Goal: Use online tool/utility: Utilize a website feature to perform a specific function

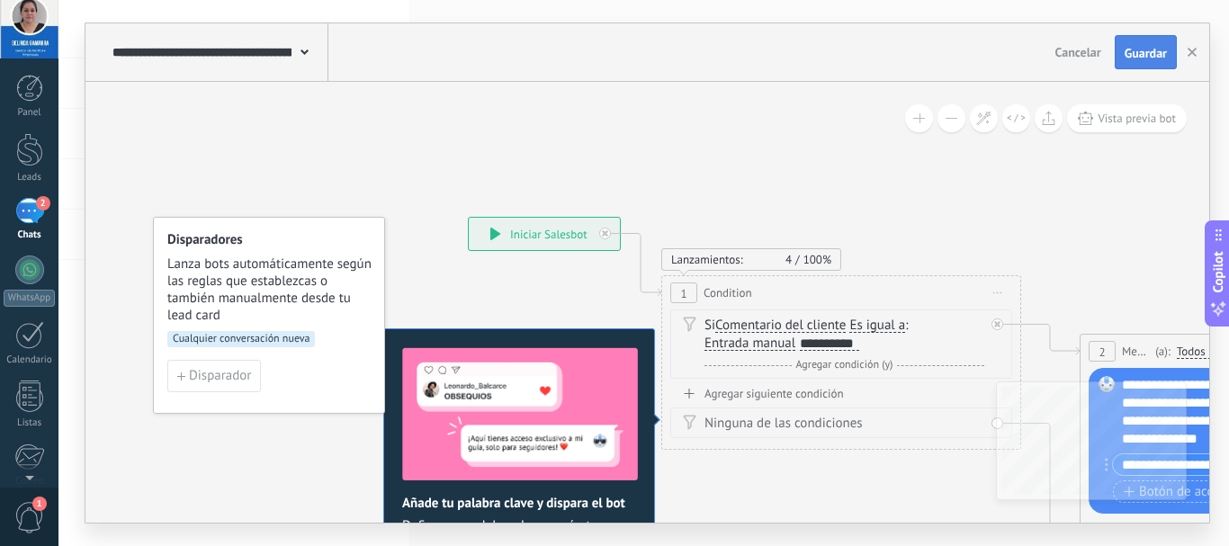
click at [1125, 53] on span "Guardar" at bounding box center [1145, 53] width 42 height 13
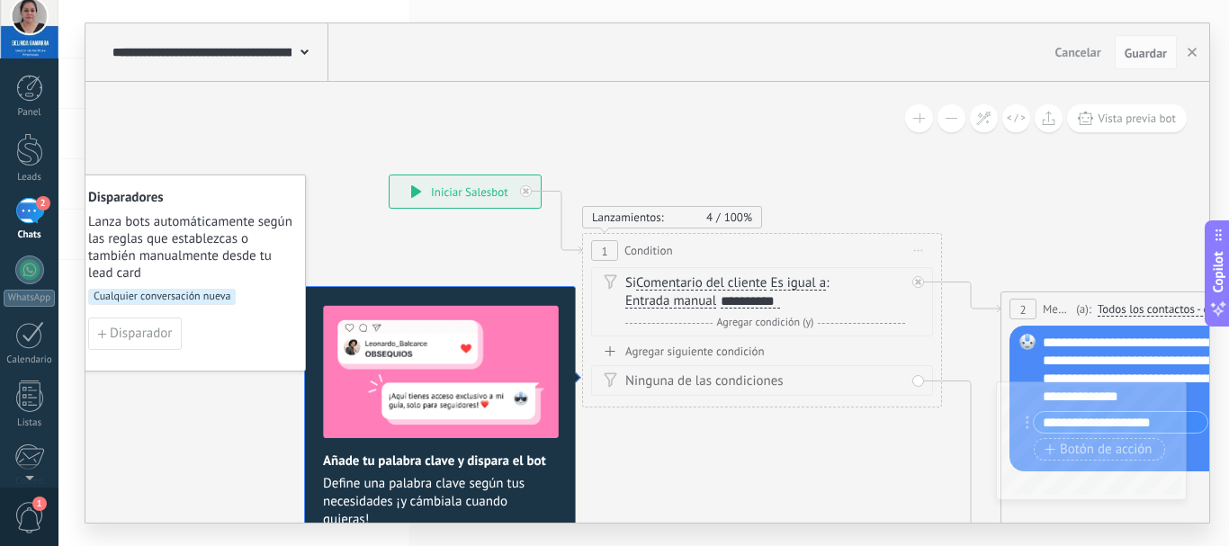
drag, startPoint x: 880, startPoint y: 176, endPoint x: 801, endPoint y: 134, distance: 89.7
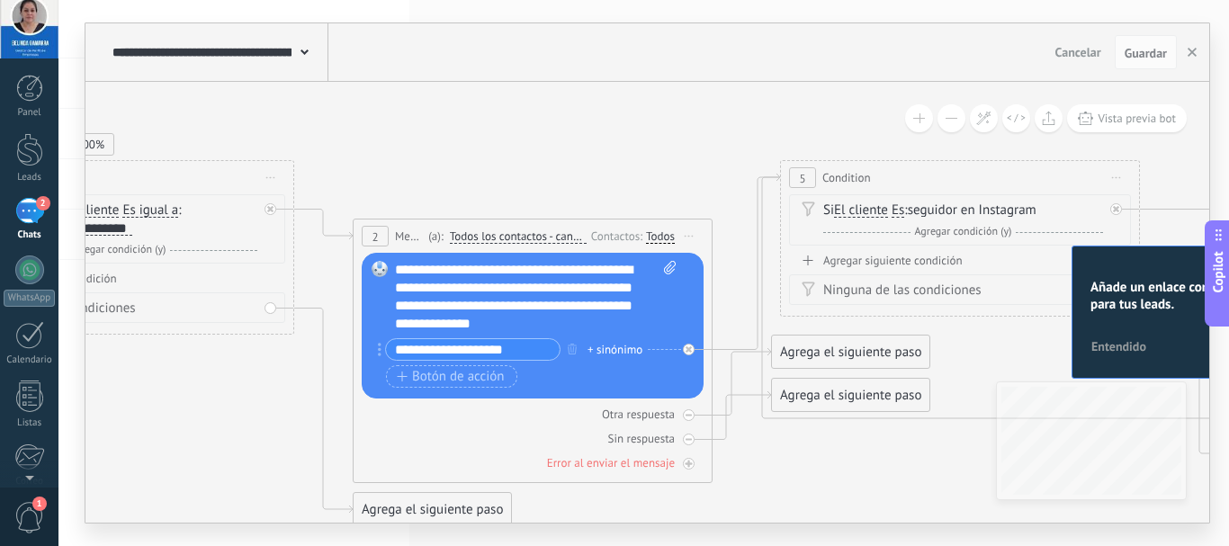
drag, startPoint x: 955, startPoint y: 222, endPoint x: 308, endPoint y: 149, distance: 651.7
click at [308, 149] on icon at bounding box center [969, 441] width 3356 height 1579
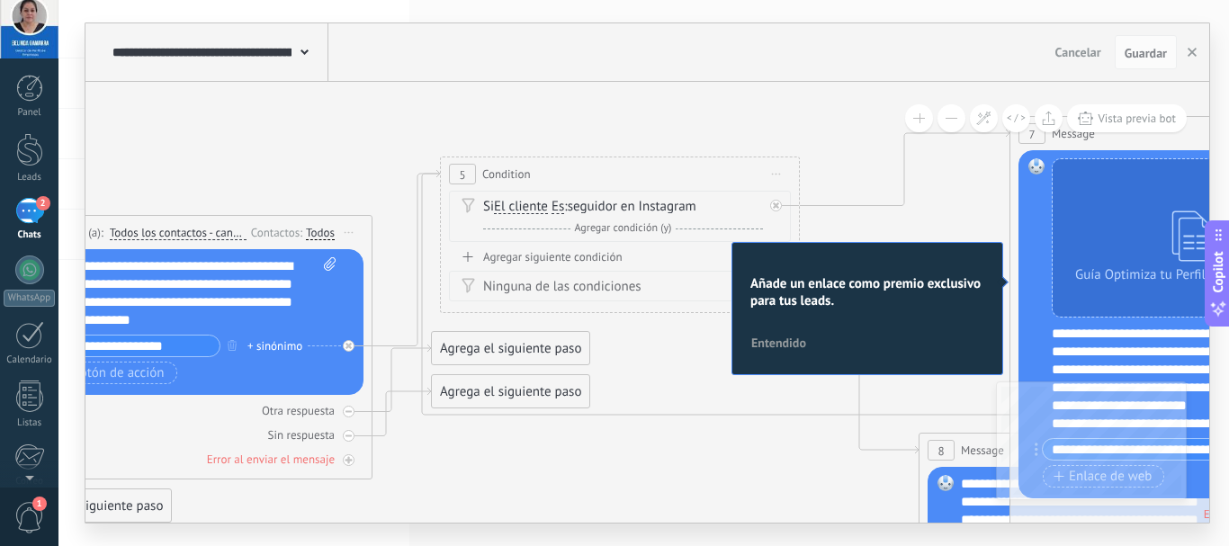
drag, startPoint x: 535, startPoint y: 136, endPoint x: 195, endPoint y: 132, distance: 340.0
click at [195, 132] on icon at bounding box center [629, 437] width 3356 height 1579
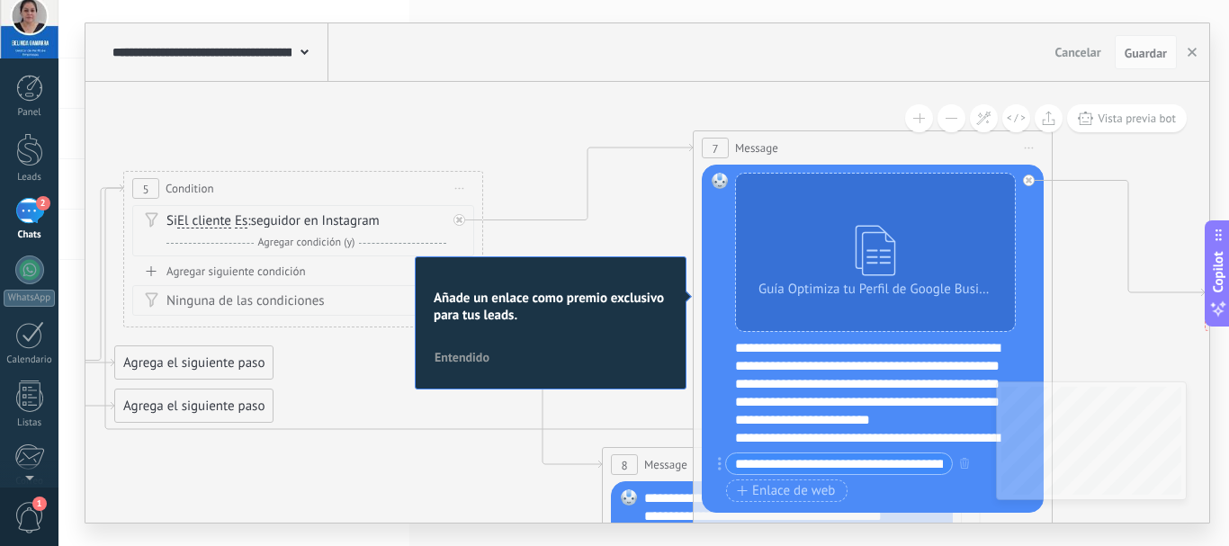
drag, startPoint x: 556, startPoint y: 116, endPoint x: 244, endPoint y: 127, distance: 312.3
click at [239, 130] on icon at bounding box center [313, 452] width 3356 height 1579
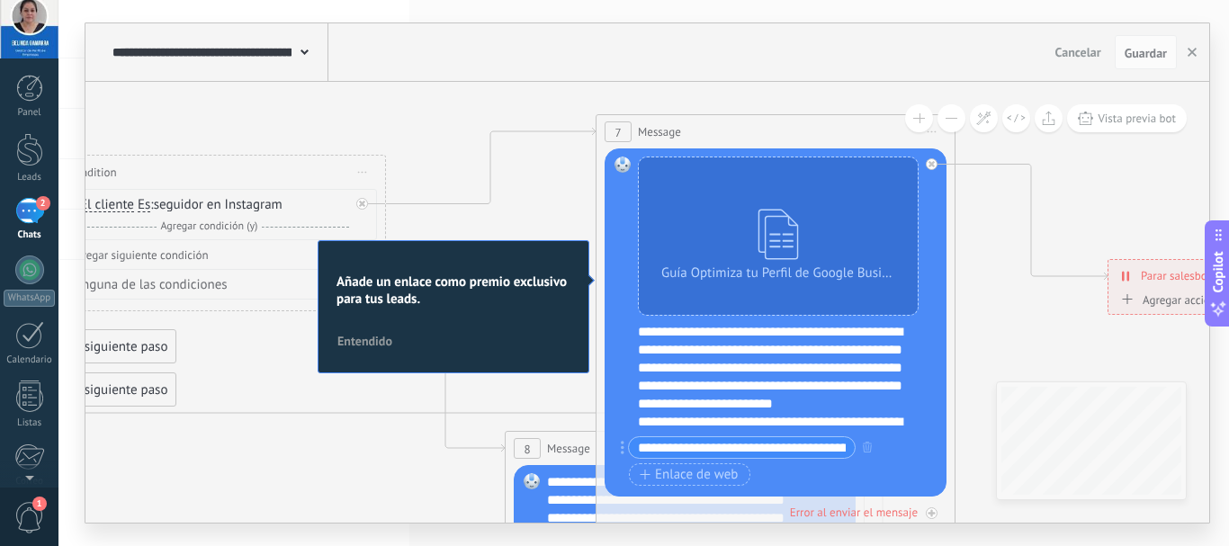
drag, startPoint x: 427, startPoint y: 131, endPoint x: 330, endPoint y: 116, distance: 98.3
click at [330, 116] on icon at bounding box center [215, 436] width 3356 height 1579
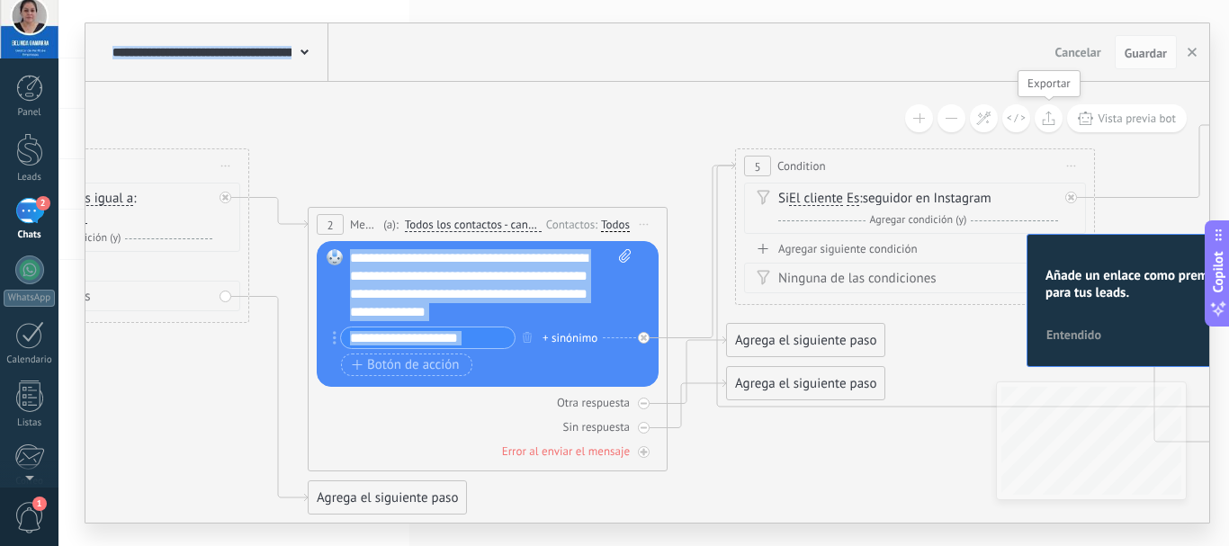
drag, startPoint x: 334, startPoint y: 137, endPoint x: 1042, endPoint y: 131, distance: 708.8
click at [1042, 131] on div "**********" at bounding box center [646, 302] width 1123 height 441
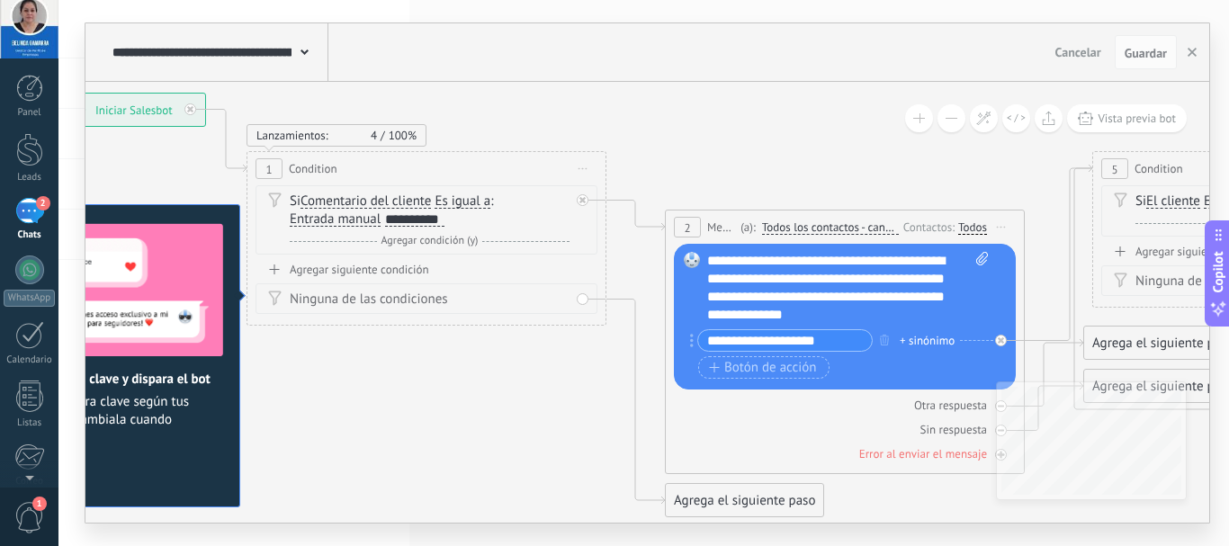
drag, startPoint x: 696, startPoint y: 139, endPoint x: 1047, endPoint y: 141, distance: 350.8
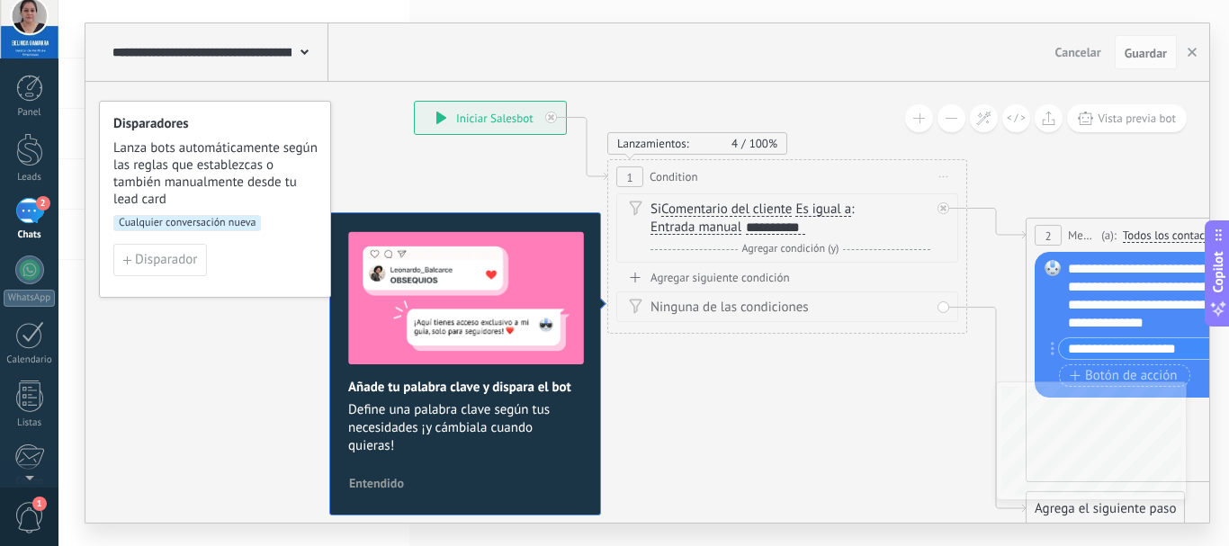
drag, startPoint x: 788, startPoint y: 153, endPoint x: 1147, endPoint y: 161, distance: 359.0
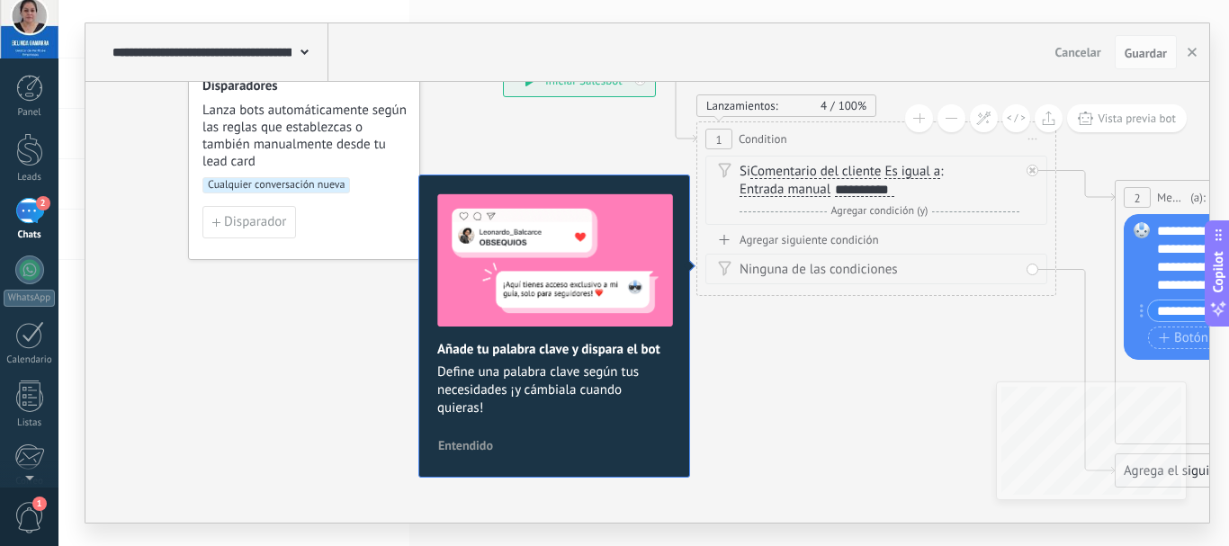
drag, startPoint x: 885, startPoint y: 413, endPoint x: 829, endPoint y: 346, distance: 86.8
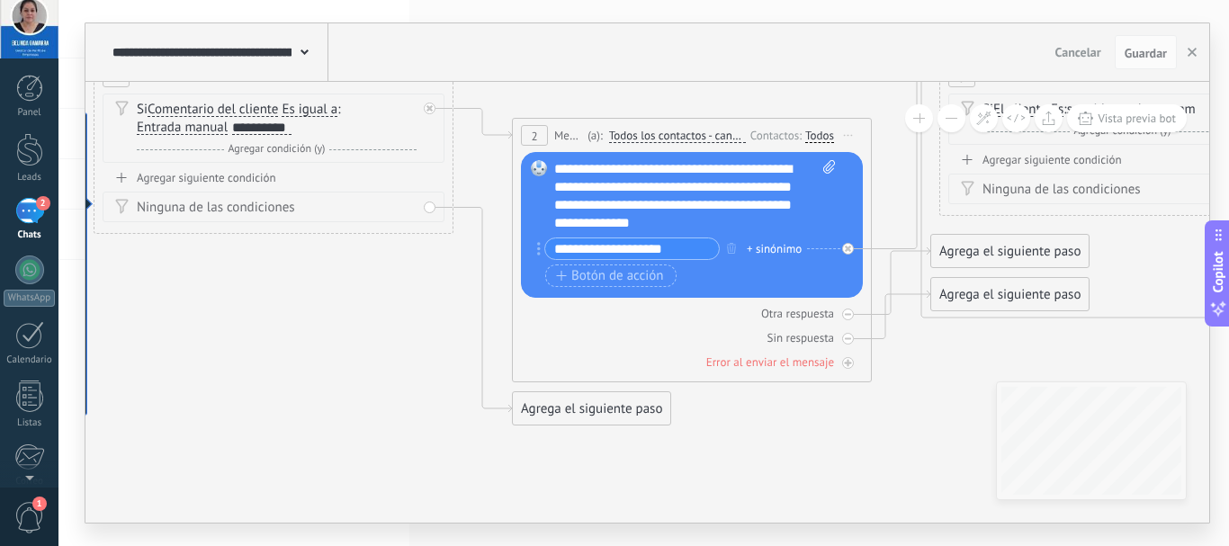
drag, startPoint x: 985, startPoint y: 323, endPoint x: 382, endPoint y: 261, distance: 605.8
click at [382, 261] on icon at bounding box center [1128, 340] width 3356 height 1579
click at [795, 361] on div "Error al enviar el mensaje" at bounding box center [770, 361] width 128 height 15
click at [842, 364] on div at bounding box center [848, 363] width 12 height 12
click at [799, 366] on div "Error al enviar el mensaje" at bounding box center [770, 361] width 128 height 15
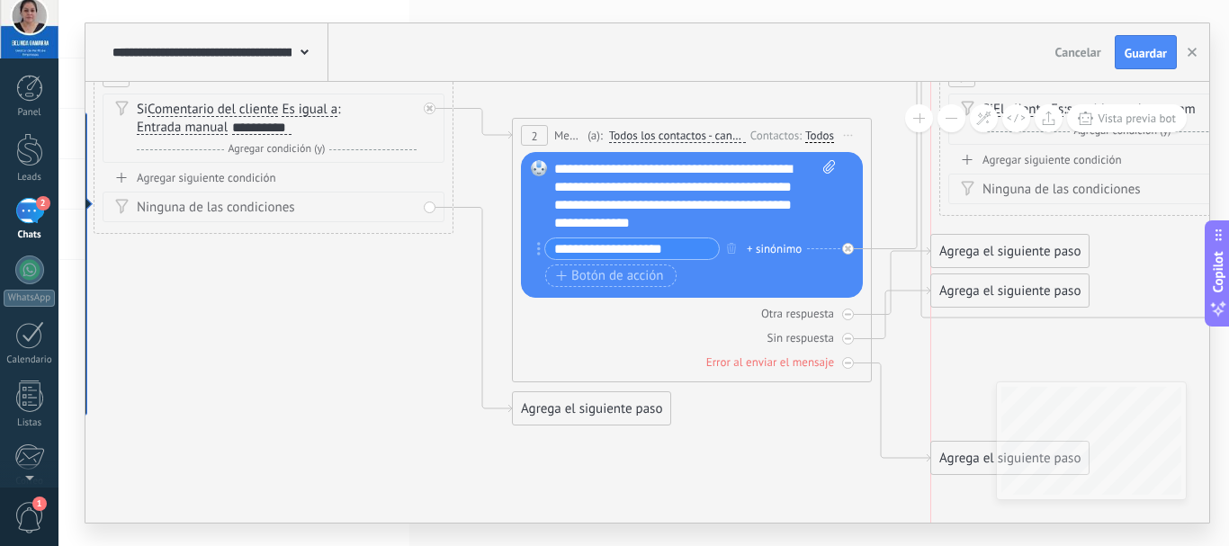
click at [953, 300] on div "Agrega el siguiente paso" at bounding box center [1009, 291] width 157 height 30
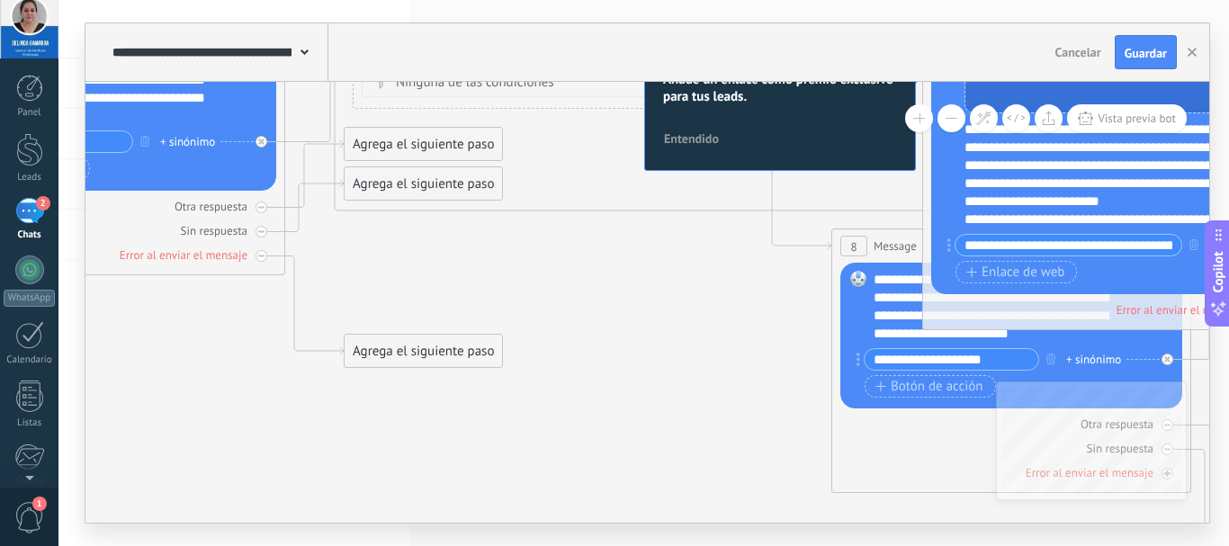
drag, startPoint x: 970, startPoint y: 347, endPoint x: 383, endPoint y: 240, distance: 596.1
click at [383, 240] on icon at bounding box center [542, 216] width 3356 height 1545
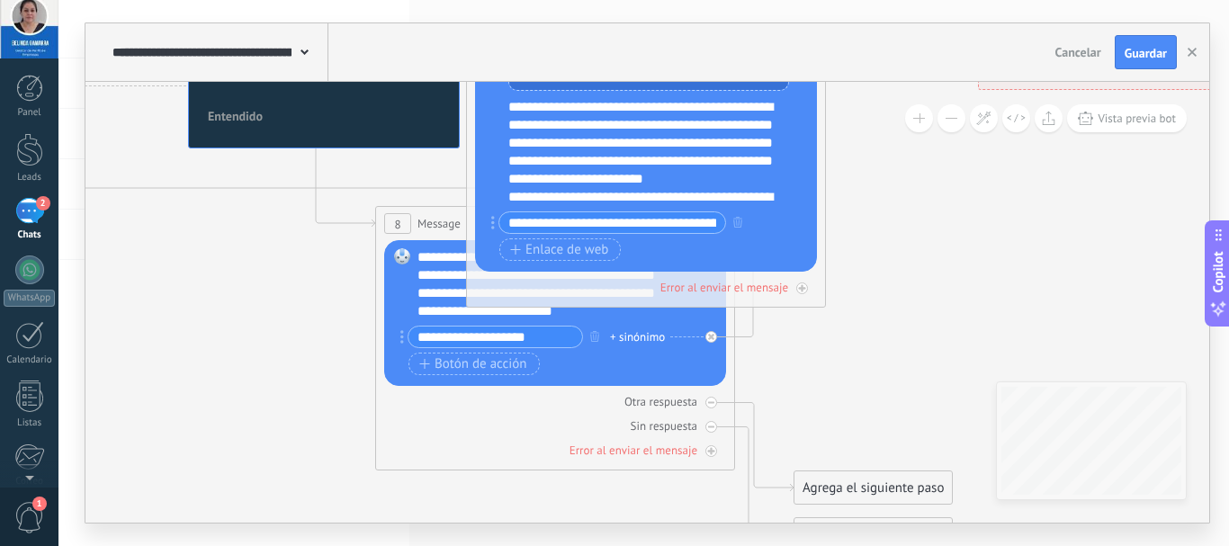
drag, startPoint x: 597, startPoint y: 261, endPoint x: 141, endPoint y: 238, distance: 456.6
click at [141, 238] on icon at bounding box center [86, 194] width 3356 height 1545
click at [733, 260] on div "Botón de acción Enlace de web" at bounding box center [644, 249] width 290 height 22
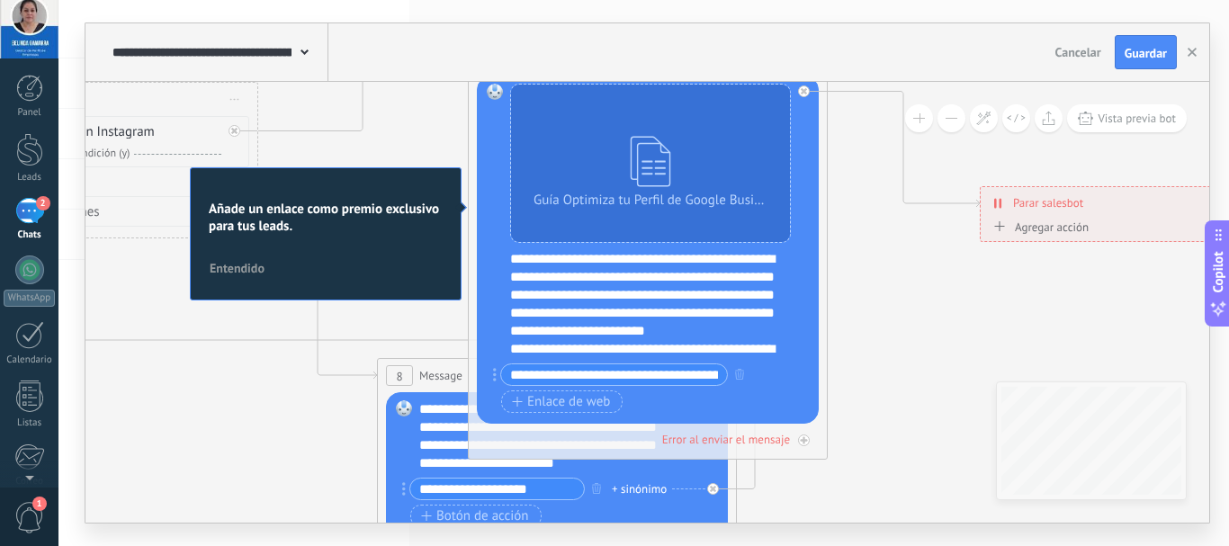
drag, startPoint x: 948, startPoint y: 210, endPoint x: 950, endPoint y: 362, distance: 152.0
click at [950, 362] on icon at bounding box center [88, 346] width 3356 height 1545
click at [799, 89] on div at bounding box center [804, 91] width 12 height 12
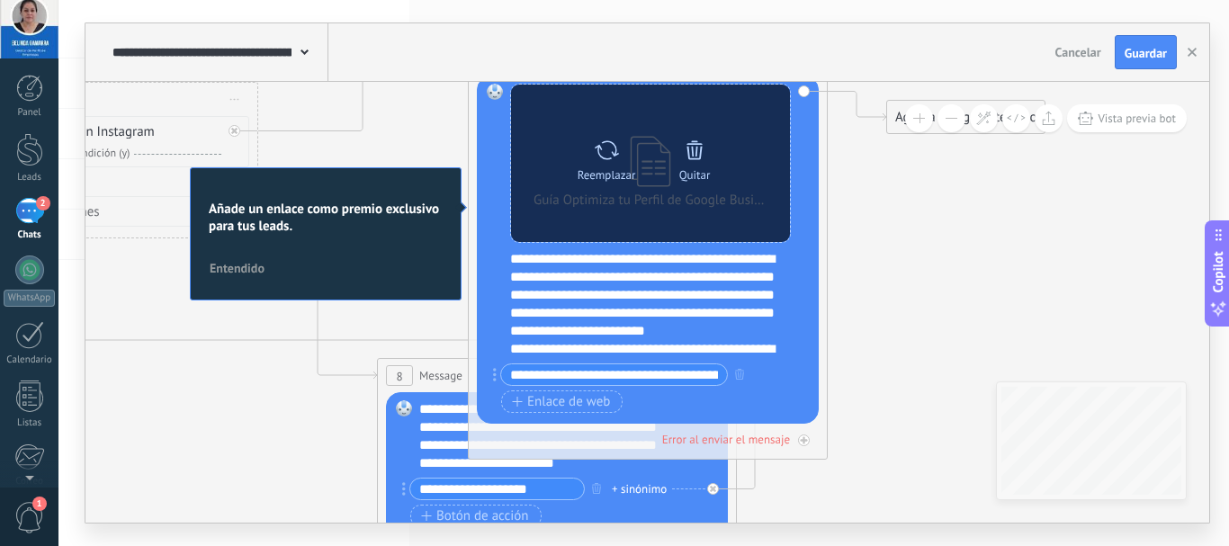
click at [694, 153] on icon at bounding box center [694, 150] width 25 height 25
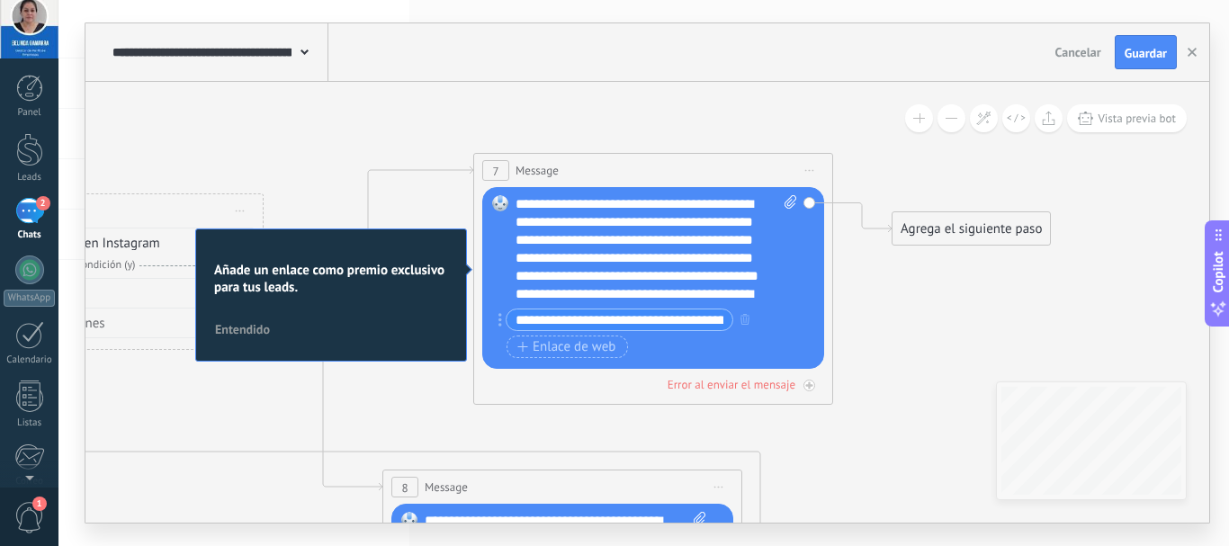
drag, startPoint x: 898, startPoint y: 275, endPoint x: 903, endPoint y: 387, distance: 111.7
click at [804, 171] on span "Iniciar vista previa aquí Cambiar nombre Duplicar [GEOGRAPHIC_DATA]" at bounding box center [809, 170] width 29 height 26
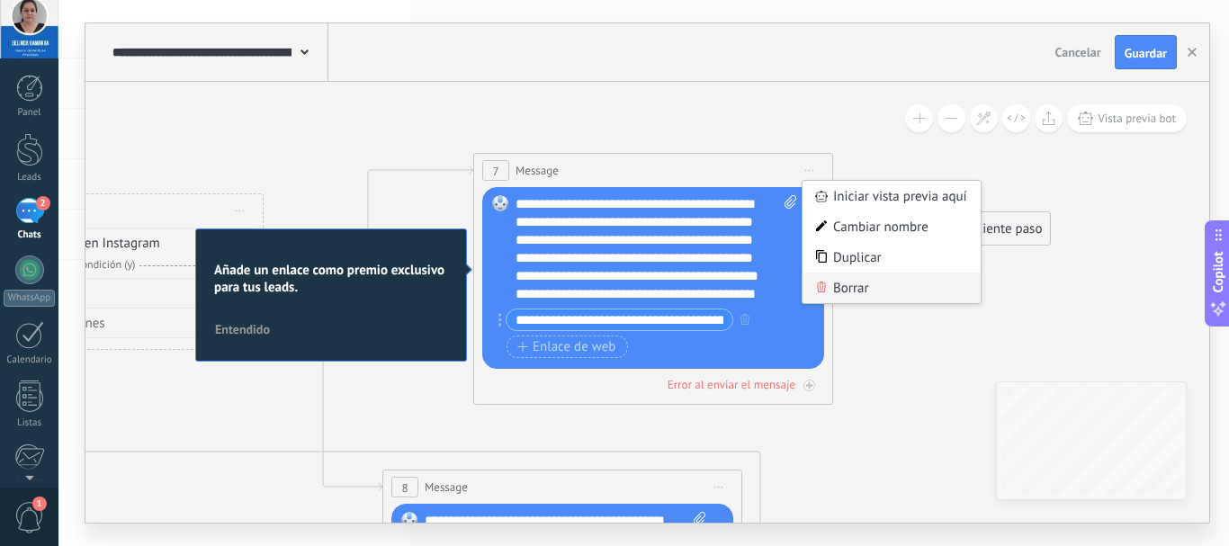
click at [828, 296] on div "Borrar" at bounding box center [891, 288] width 178 height 31
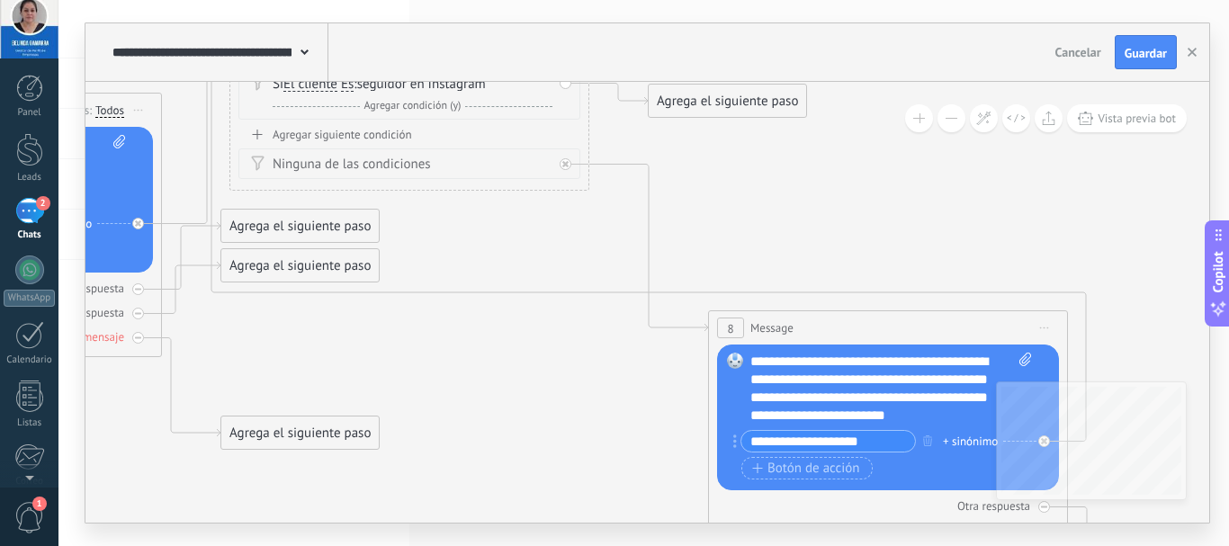
drag, startPoint x: 810, startPoint y: 414, endPoint x: 1143, endPoint y: 258, distance: 367.4
click at [1143, 258] on icon at bounding box center [207, 298] width 2933 height 1545
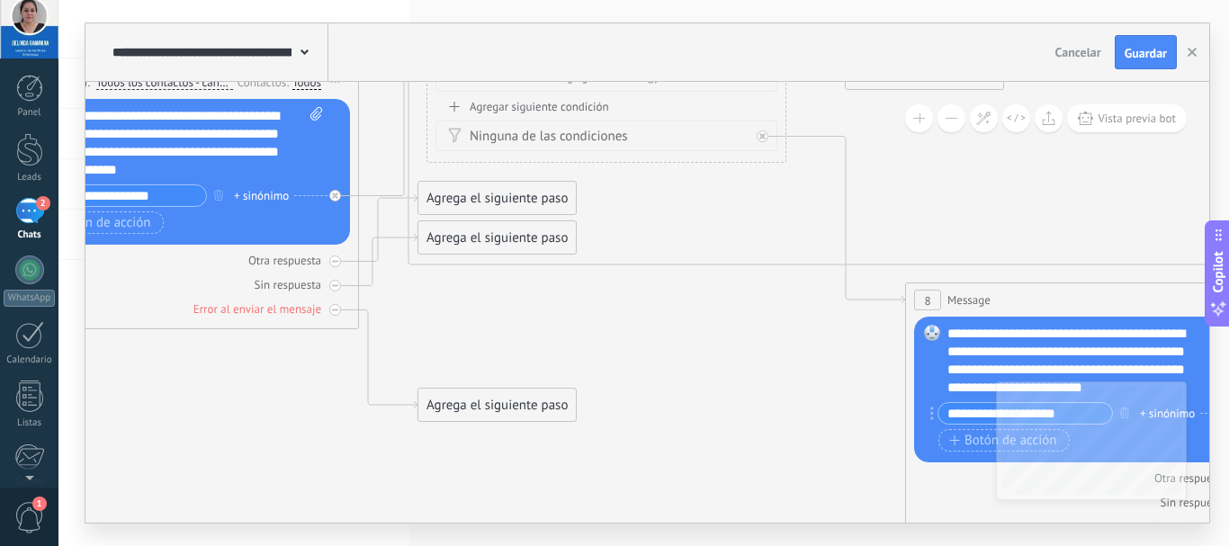
drag, startPoint x: 765, startPoint y: 264, endPoint x: 962, endPoint y: 237, distance: 198.9
click at [962, 237] on icon at bounding box center [404, 270] width 2933 height 1545
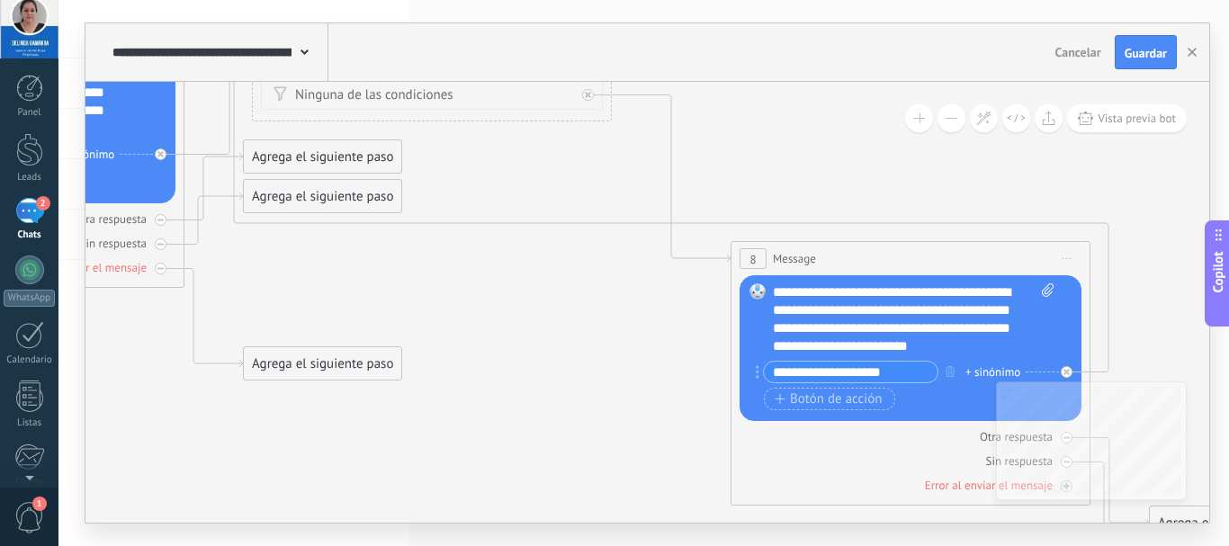
drag, startPoint x: 677, startPoint y: 349, endPoint x: 497, endPoint y: 307, distance: 184.8
click at [497, 307] on icon at bounding box center [229, 229] width 2933 height 1545
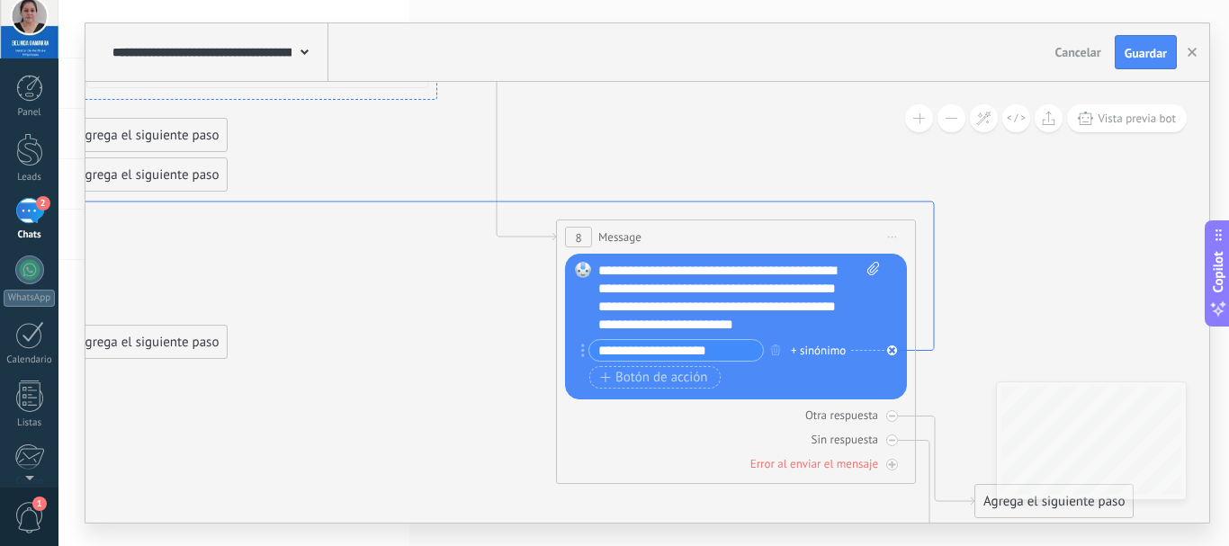
drag, startPoint x: 1102, startPoint y: 331, endPoint x: 933, endPoint y: 310, distance: 170.4
click at [896, 240] on span "Iniciar vista previa aquí Cambiar nombre Duplicar [GEOGRAPHIC_DATA]" at bounding box center [892, 237] width 29 height 26
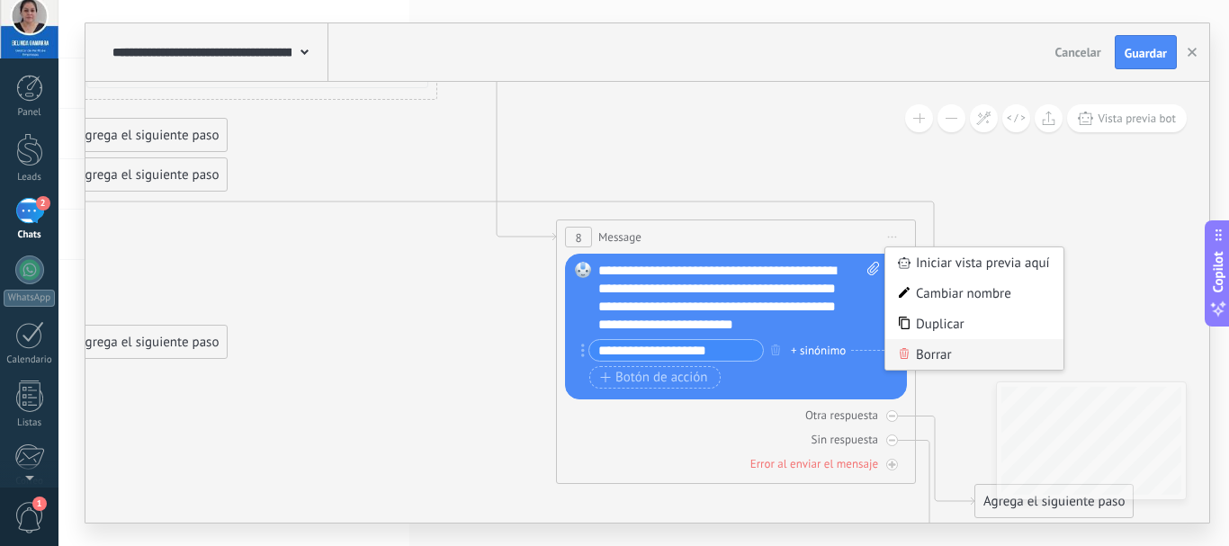
click at [935, 344] on div "Borrar" at bounding box center [974, 354] width 178 height 31
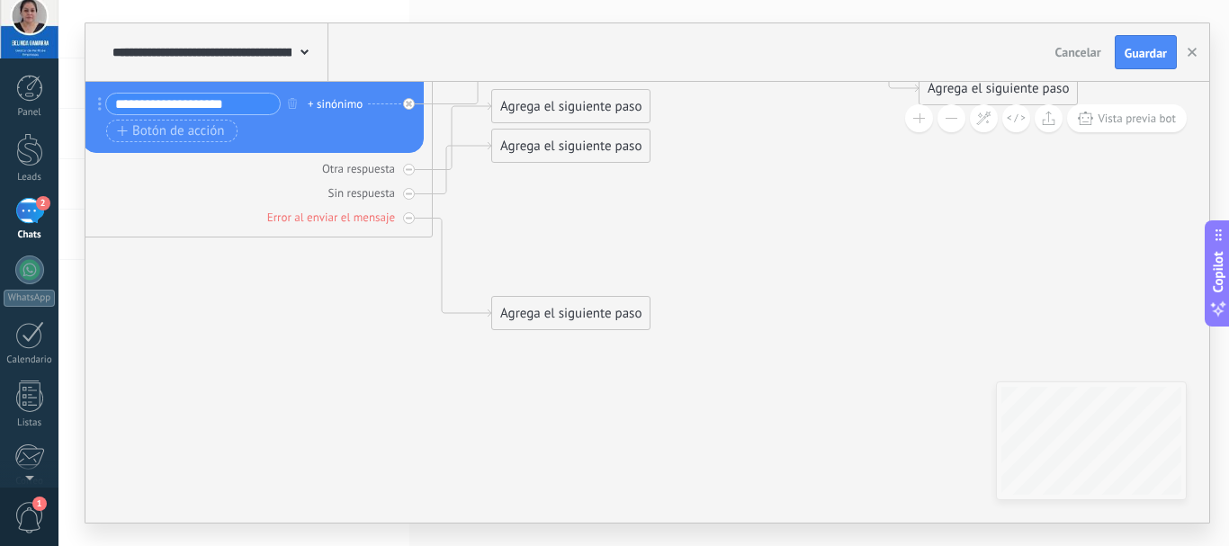
drag, startPoint x: 716, startPoint y: 339, endPoint x: 1139, endPoint y: 310, distance: 423.7
click at [1139, 310] on icon at bounding box center [239, 92] width 2455 height 1373
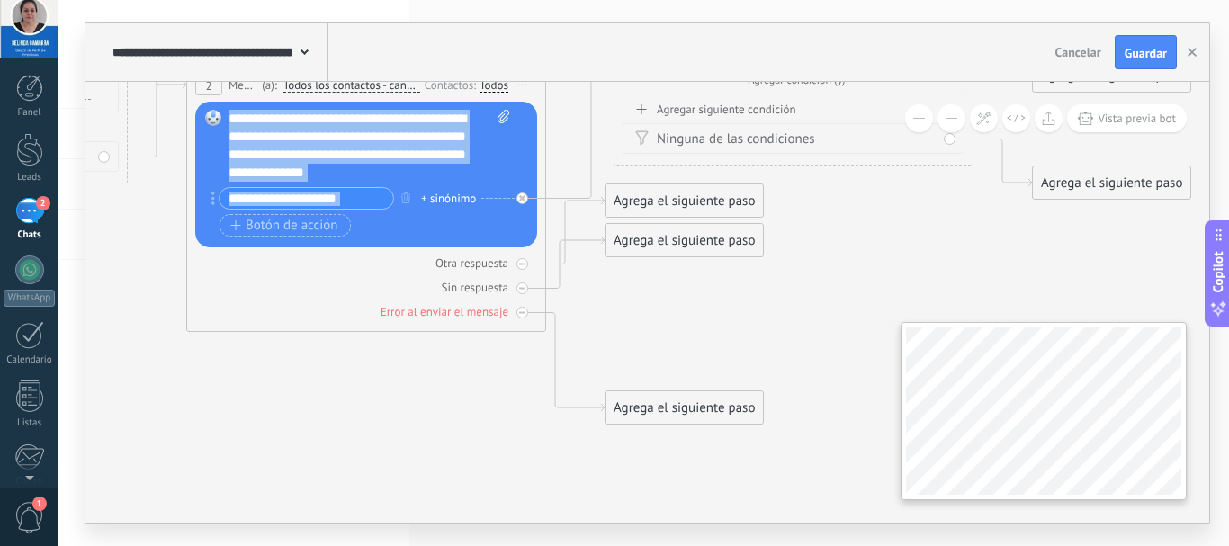
click at [1046, 412] on div "**********" at bounding box center [646, 302] width 1123 height 441
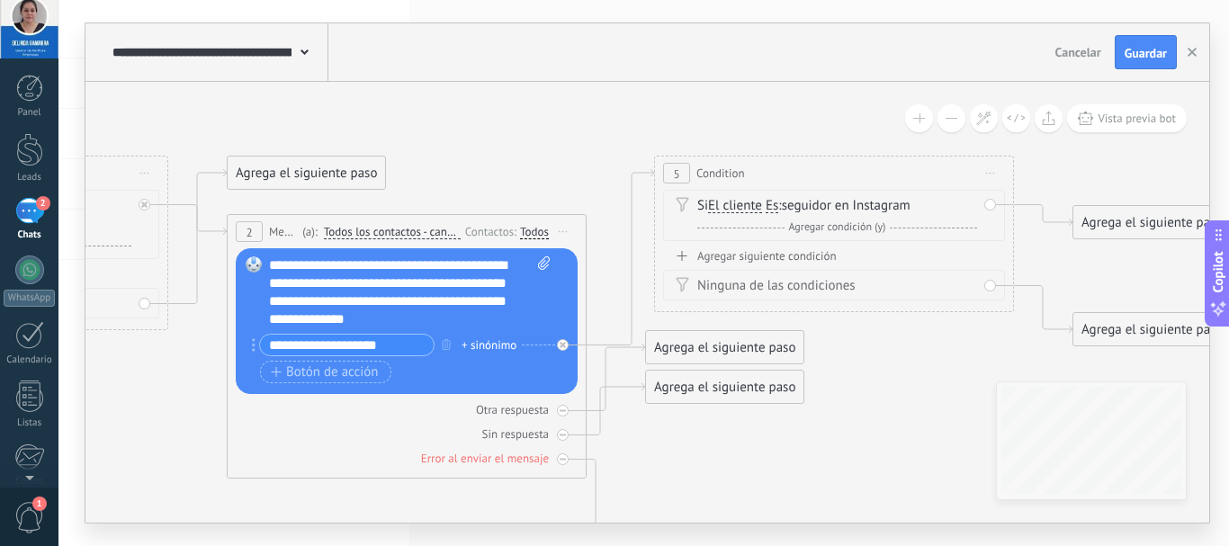
drag, startPoint x: 823, startPoint y: 360, endPoint x: 863, endPoint y: 506, distance: 151.9
click at [863, 506] on icon at bounding box center [392, 333] width 2455 height 1373
drag, startPoint x: 863, startPoint y: 506, endPoint x: 917, endPoint y: 374, distance: 142.8
click at [917, 374] on icon at bounding box center [391, 333] width 2455 height 1373
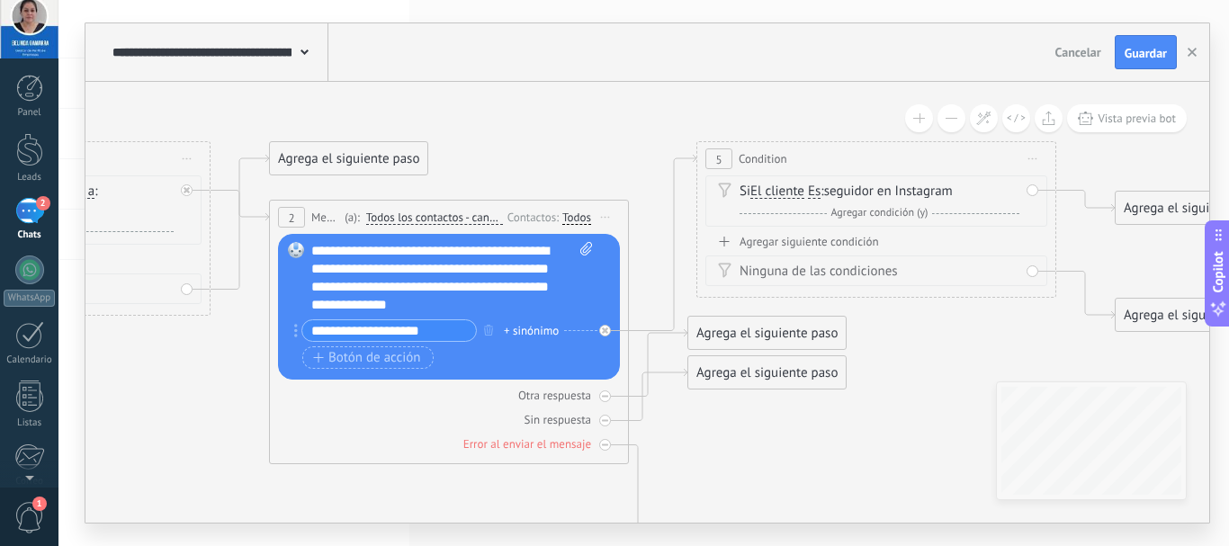
drag, startPoint x: 968, startPoint y: 275, endPoint x: 963, endPoint y: 371, distance: 96.3
click at [963, 371] on icon at bounding box center [435, 319] width 2455 height 1373
click at [1028, 155] on span "Iniciar vista previa aquí Cambiar nombre Duplicar [GEOGRAPHIC_DATA]" at bounding box center [1032, 159] width 29 height 26
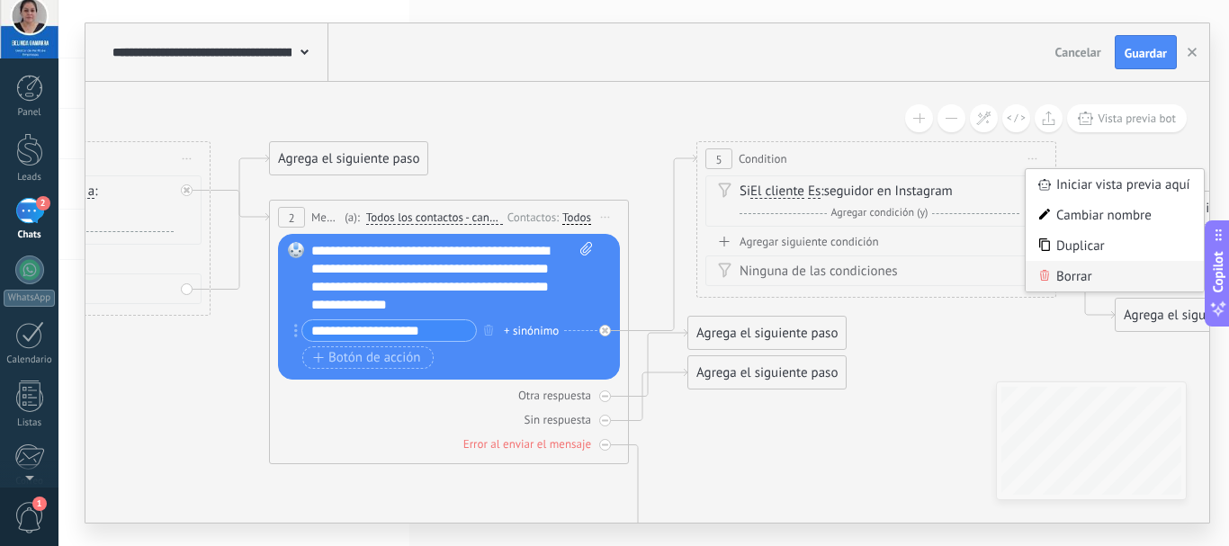
click at [1061, 268] on div "Borrar" at bounding box center [1114, 276] width 178 height 31
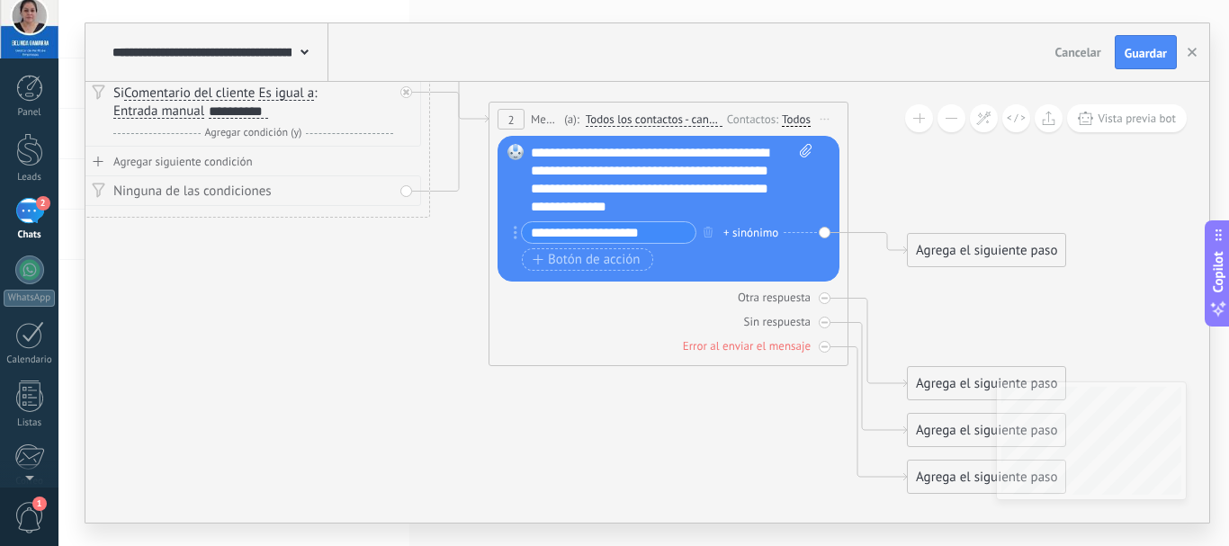
drag, startPoint x: 902, startPoint y: 350, endPoint x: 1122, endPoint y: 252, distance: 240.4
click at [1122, 252] on icon at bounding box center [440, 239] width 2027 height 1409
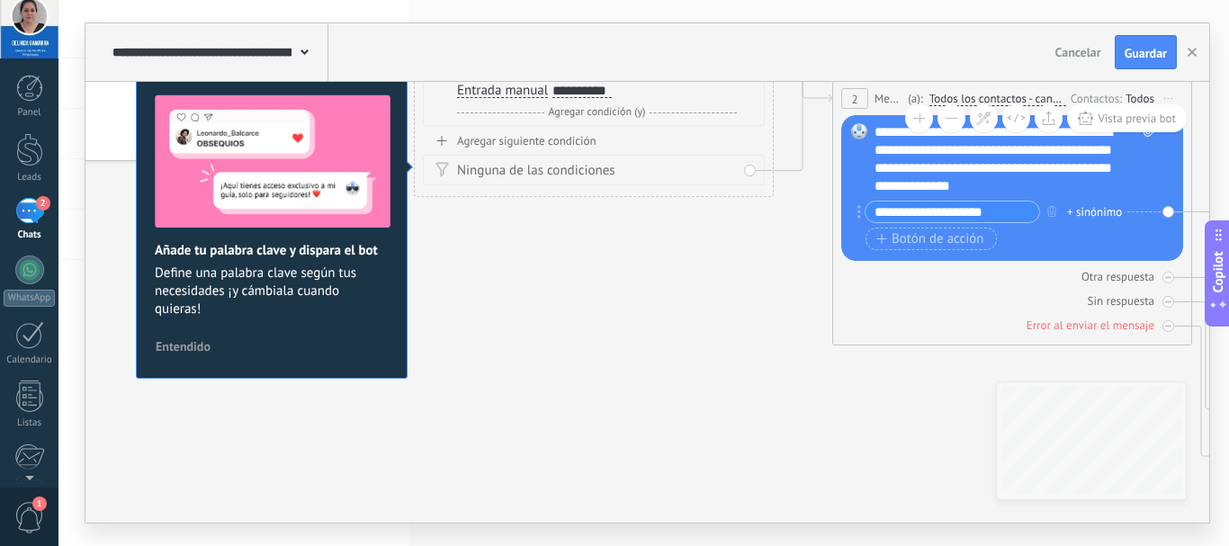
drag, startPoint x: 529, startPoint y: 426, endPoint x: 872, endPoint y: 406, distance: 344.2
click at [872, 406] on icon at bounding box center [784, 218] width 2027 height 1409
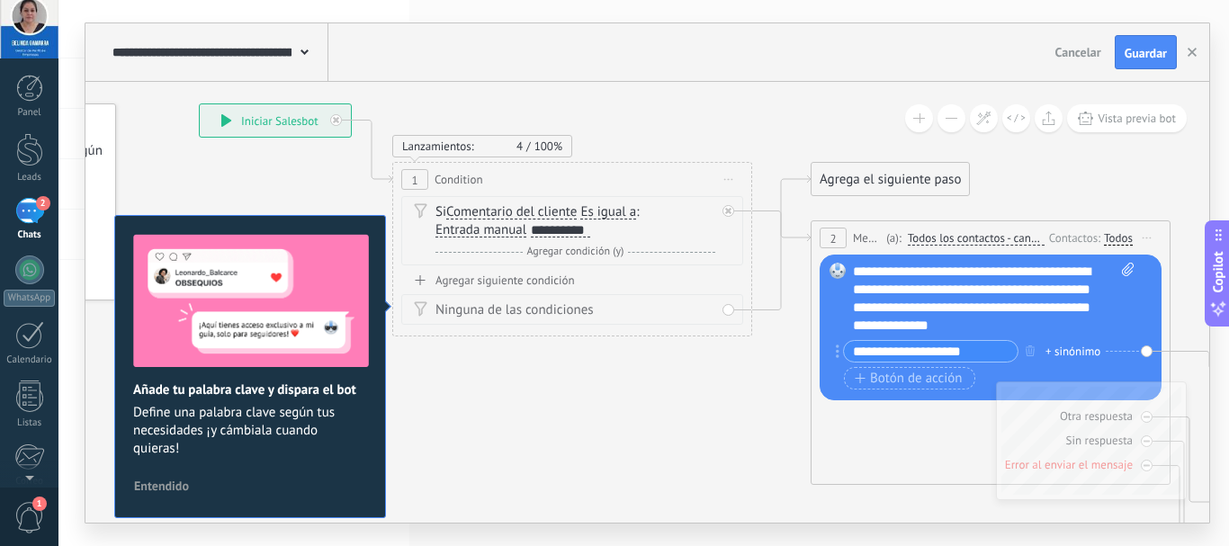
drag, startPoint x: 684, startPoint y: 375, endPoint x: 667, endPoint y: 495, distance: 120.7
click at [667, 495] on icon at bounding box center [762, 358] width 2027 height 1409
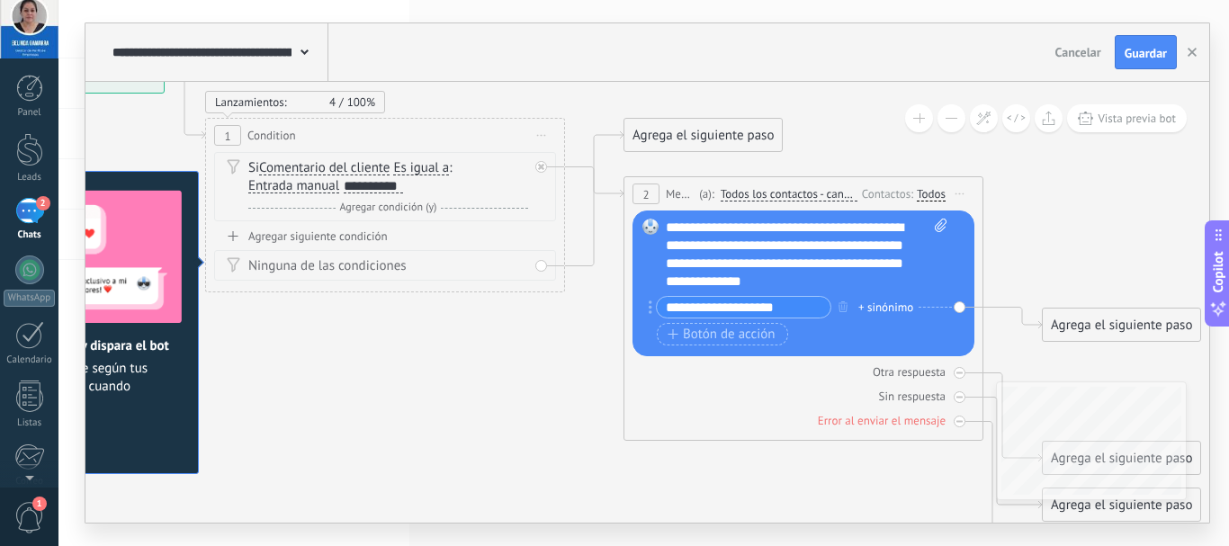
drag, startPoint x: 553, startPoint y: 443, endPoint x: 470, endPoint y: 445, distance: 82.8
click at [470, 445] on icon at bounding box center [575, 314] width 2027 height 1409
drag, startPoint x: 1104, startPoint y: 337, endPoint x: 1119, endPoint y: 315, distance: 27.2
click at [1119, 315] on div "Agrega el siguiente paso" at bounding box center [1136, 305] width 157 height 30
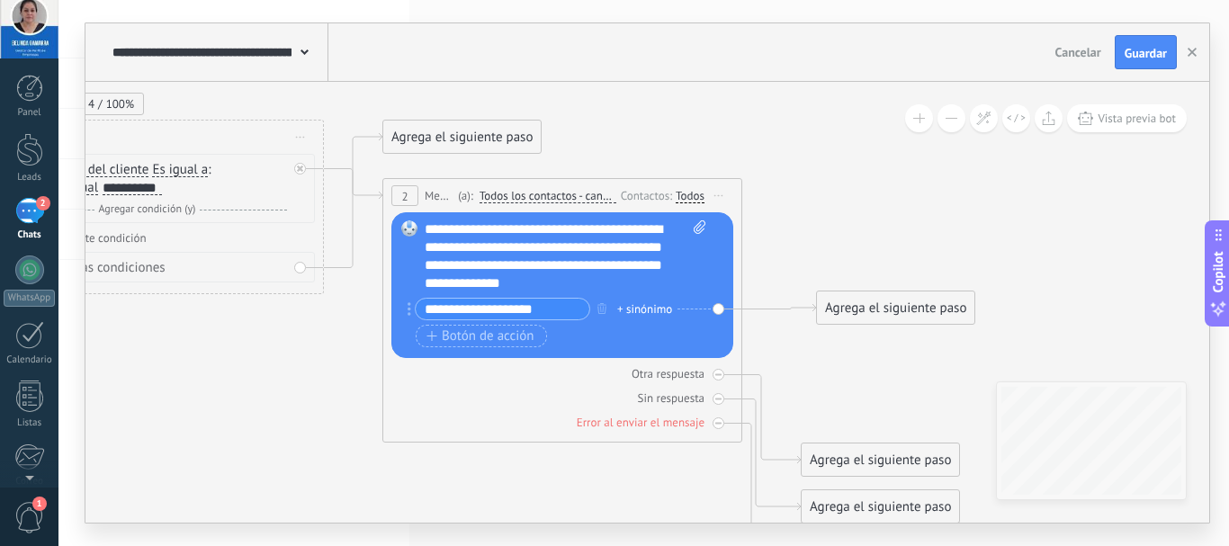
drag, startPoint x: 1079, startPoint y: 338, endPoint x: 838, endPoint y: 339, distance: 241.1
click at [838, 339] on icon at bounding box center [342, 315] width 2043 height 1409
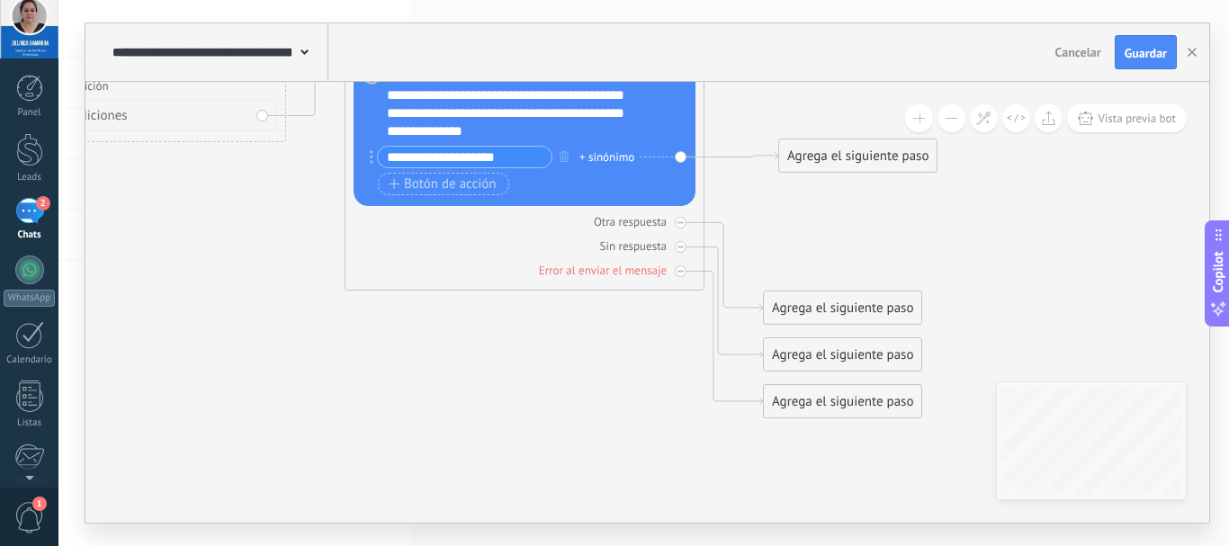
drag, startPoint x: 822, startPoint y: 394, endPoint x: 783, endPoint y: 239, distance: 159.7
click at [783, 239] on icon at bounding box center [304, 163] width 2043 height 1409
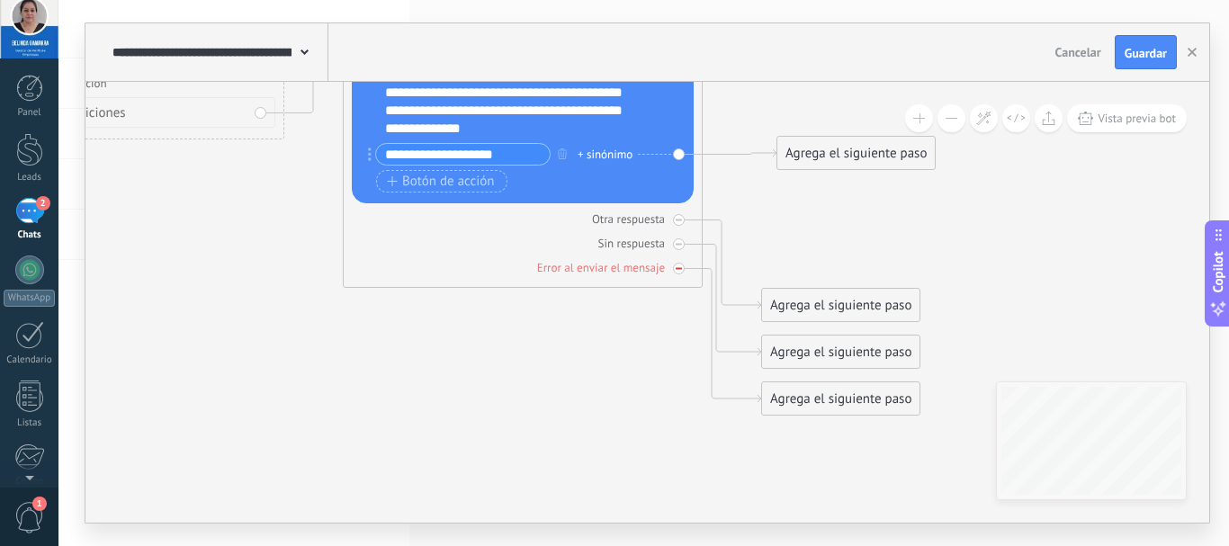
click at [683, 267] on div at bounding box center [679, 269] width 12 height 12
drag, startPoint x: 623, startPoint y: 275, endPoint x: 506, endPoint y: 380, distance: 157.3
click at [506, 380] on icon at bounding box center [302, 161] width 2043 height 1409
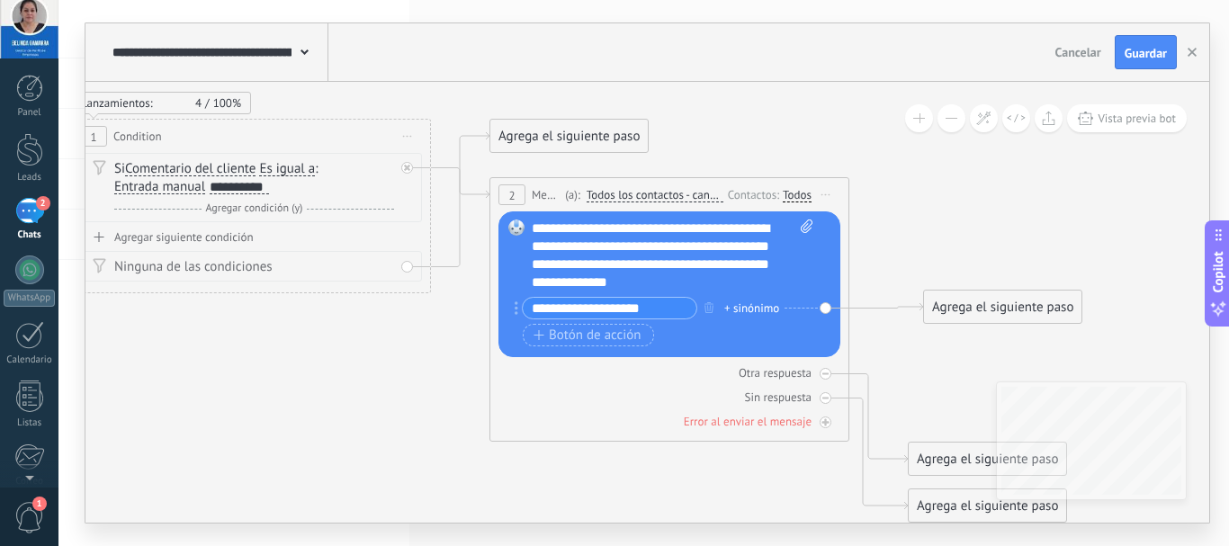
drag, startPoint x: 546, startPoint y: 351, endPoint x: 693, endPoint y: 505, distance: 212.5
click at [693, 505] on icon at bounding box center [449, 315] width 2043 height 1409
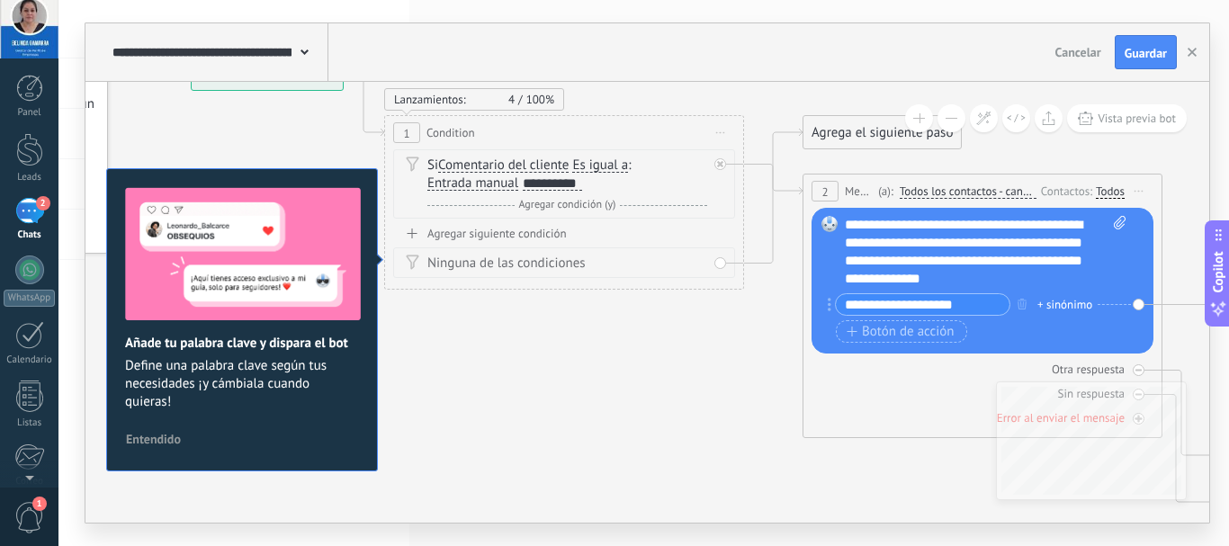
drag, startPoint x: 383, startPoint y: 451, endPoint x: 696, endPoint y: 447, distance: 313.0
click at [696, 447] on icon at bounding box center [762, 311] width 2043 height 1409
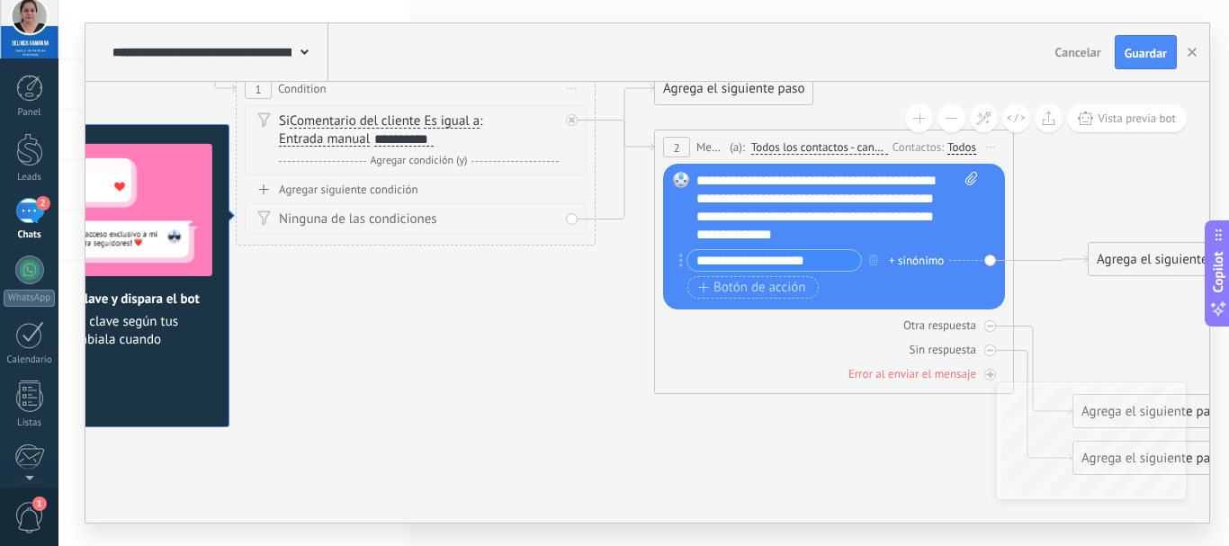
drag, startPoint x: 504, startPoint y: 405, endPoint x: 355, endPoint y: 362, distance: 154.6
click at [355, 362] on icon at bounding box center [614, 267] width 2043 height 1409
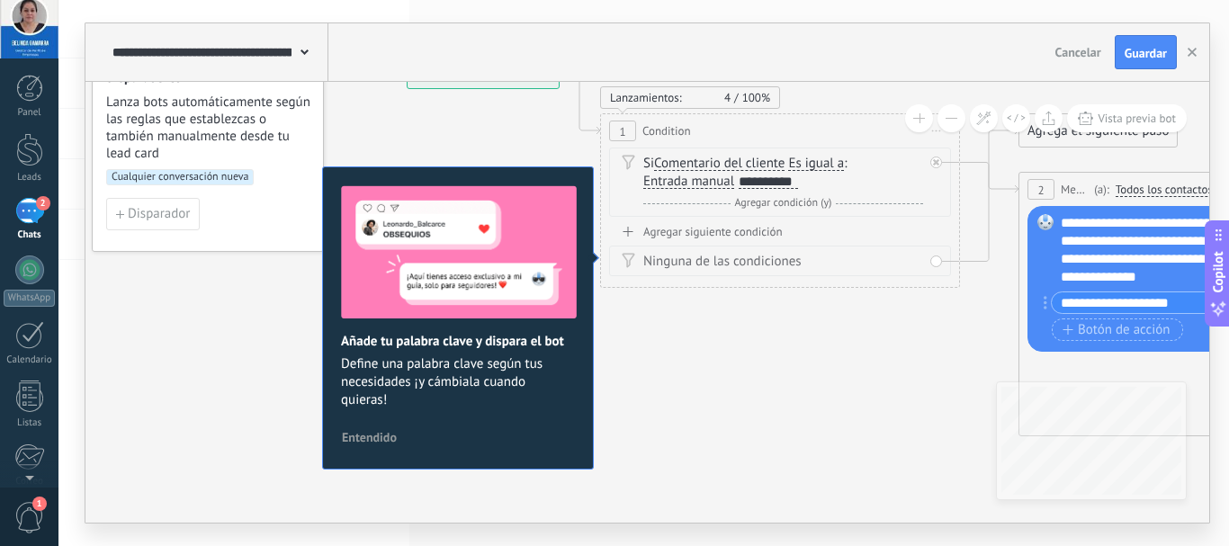
drag, startPoint x: 580, startPoint y: 346, endPoint x: 944, endPoint y: 389, distance: 366.7
click at [944, 389] on icon at bounding box center [978, 309] width 2043 height 1409
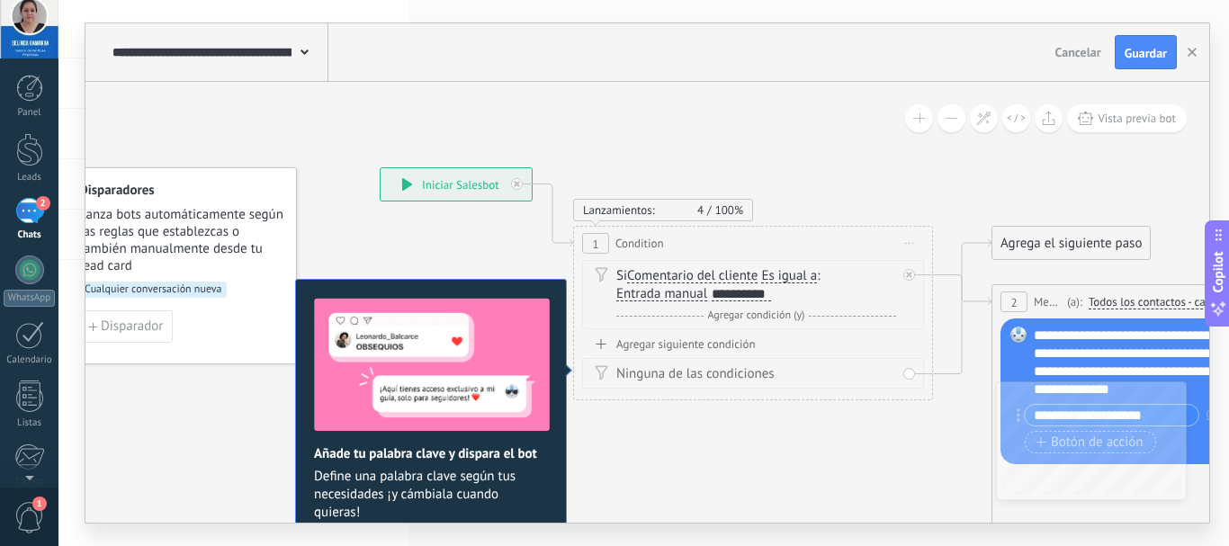
drag, startPoint x: 735, startPoint y: 379, endPoint x: 708, endPoint y: 491, distance: 115.6
click at [708, 491] on icon at bounding box center [951, 422] width 2043 height 1409
click at [908, 239] on span "Iniciar vista previa aquí Cambiar nombre Duplicar [GEOGRAPHIC_DATA]" at bounding box center [909, 243] width 29 height 26
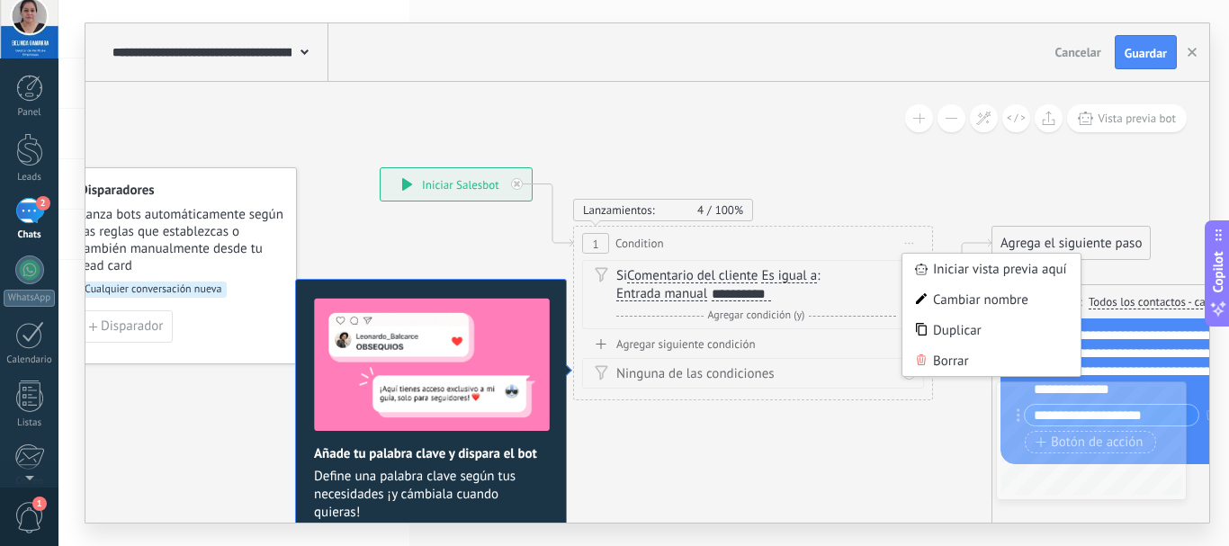
click at [838, 434] on icon at bounding box center [951, 422] width 2043 height 1409
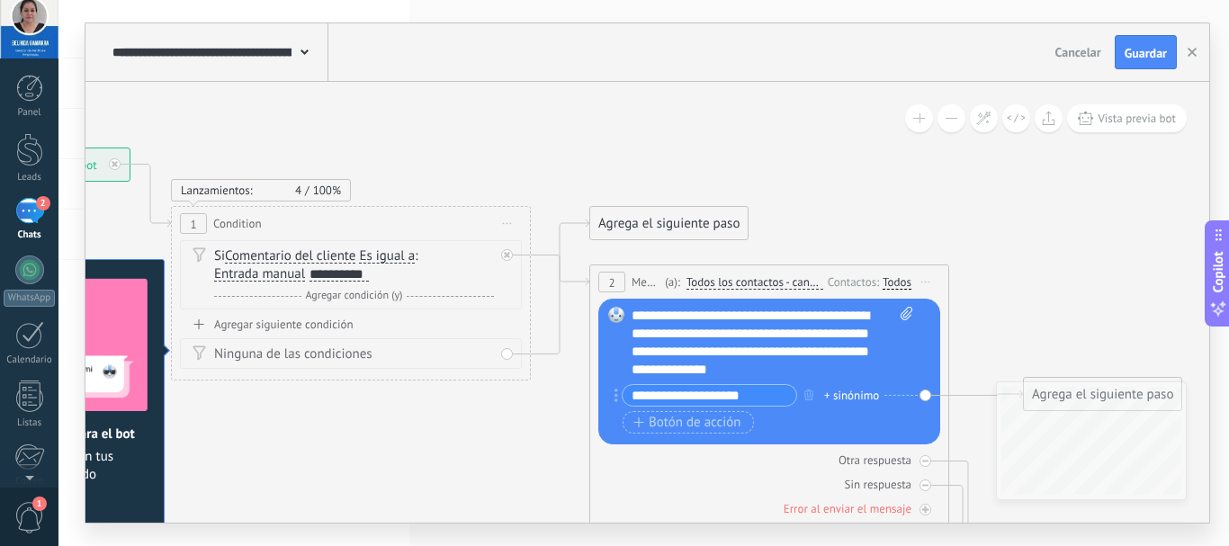
drag, startPoint x: 858, startPoint y: 452, endPoint x: 456, endPoint y: 432, distance: 402.5
click at [456, 432] on icon at bounding box center [549, 402] width 2043 height 1409
click at [936, 278] on span "Iniciar vista previa aquí Cambiar nombre Duplicar [GEOGRAPHIC_DATA]" at bounding box center [925, 282] width 29 height 26
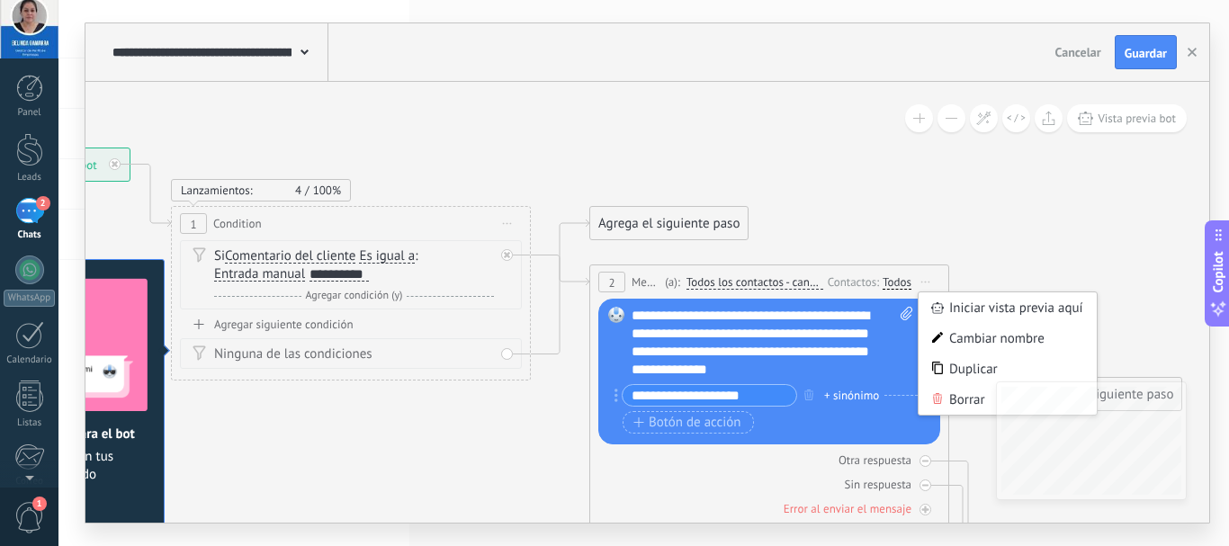
click at [1042, 218] on icon at bounding box center [549, 402] width 2043 height 1409
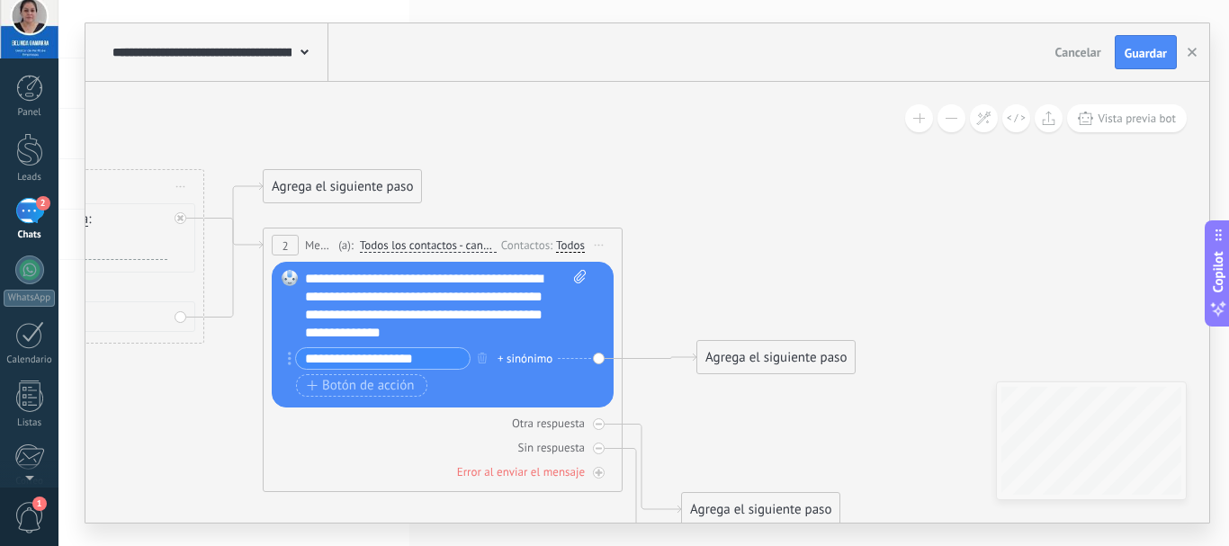
drag, startPoint x: 1034, startPoint y: 241, endPoint x: 708, endPoint y: 202, distance: 328.8
click at [708, 202] on icon at bounding box center [222, 365] width 2043 height 1409
